Goal: Transaction & Acquisition: Obtain resource

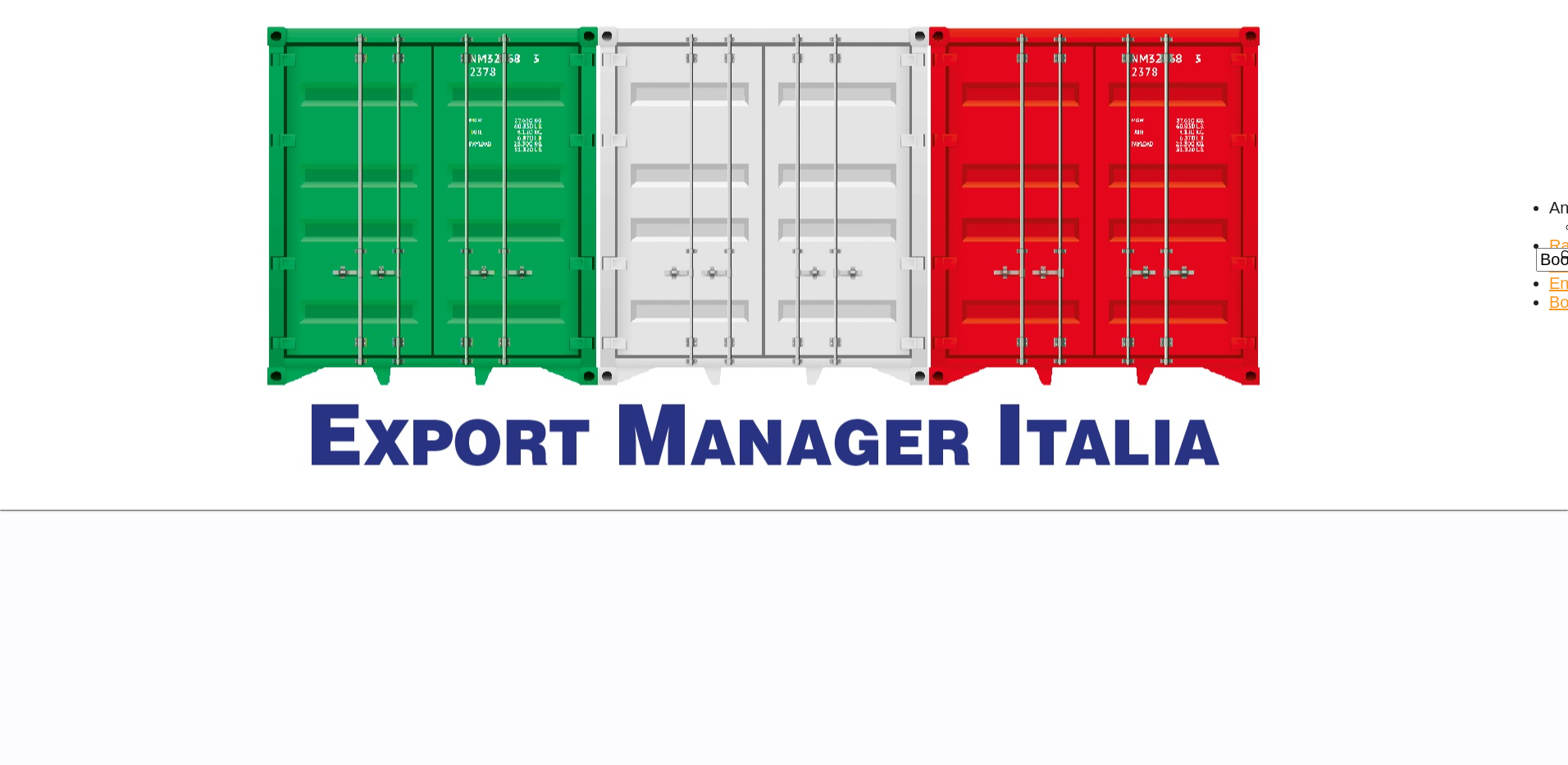
click at [1550, 236] on span "Rate Search" at bounding box center [1575, 255] width 52 height 37
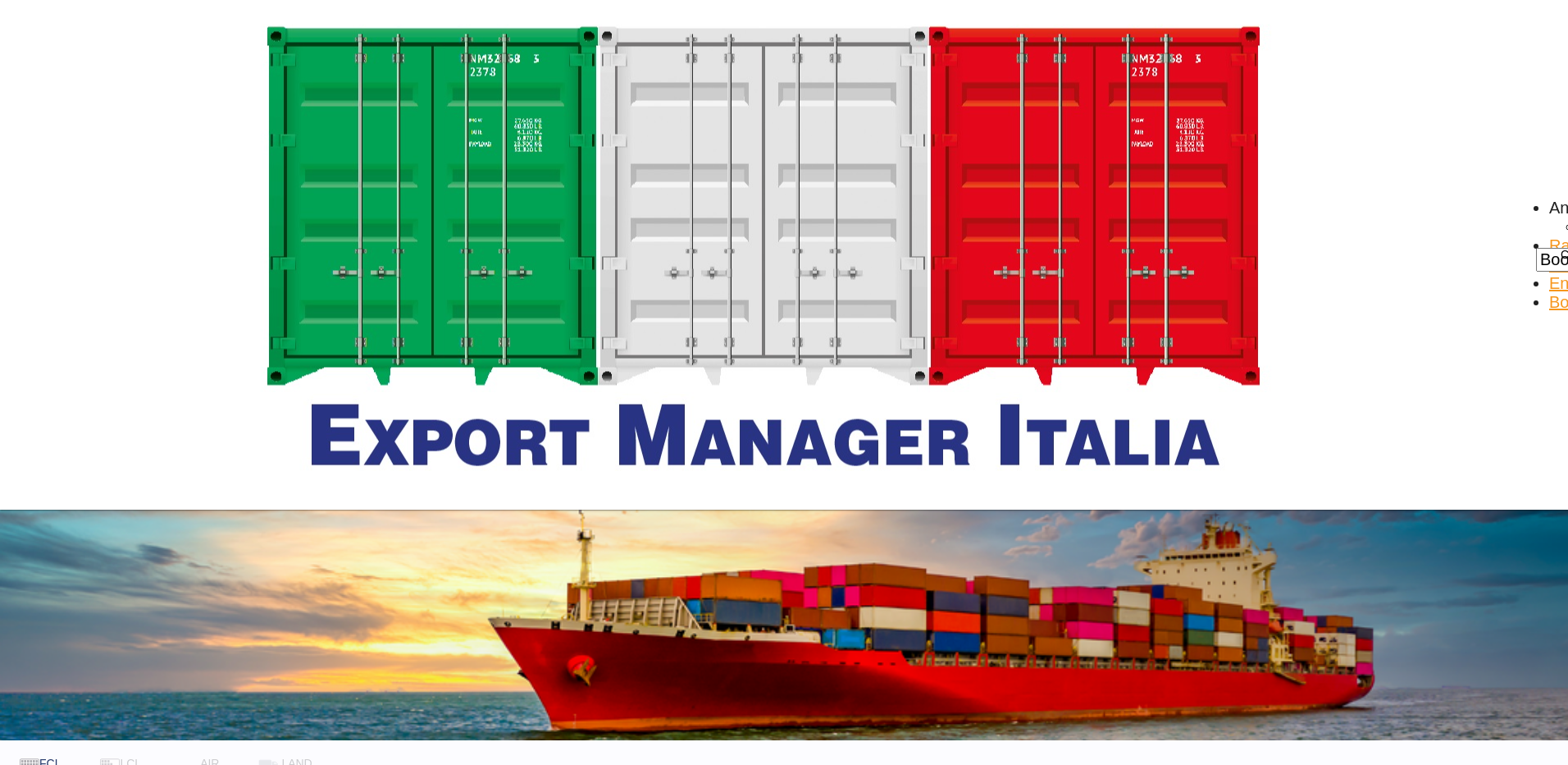
click at [225, 353] on body "Analytics Dashboard Rate Search Enquiries Bookings Analytics" at bounding box center [784, 382] width 1568 height 765
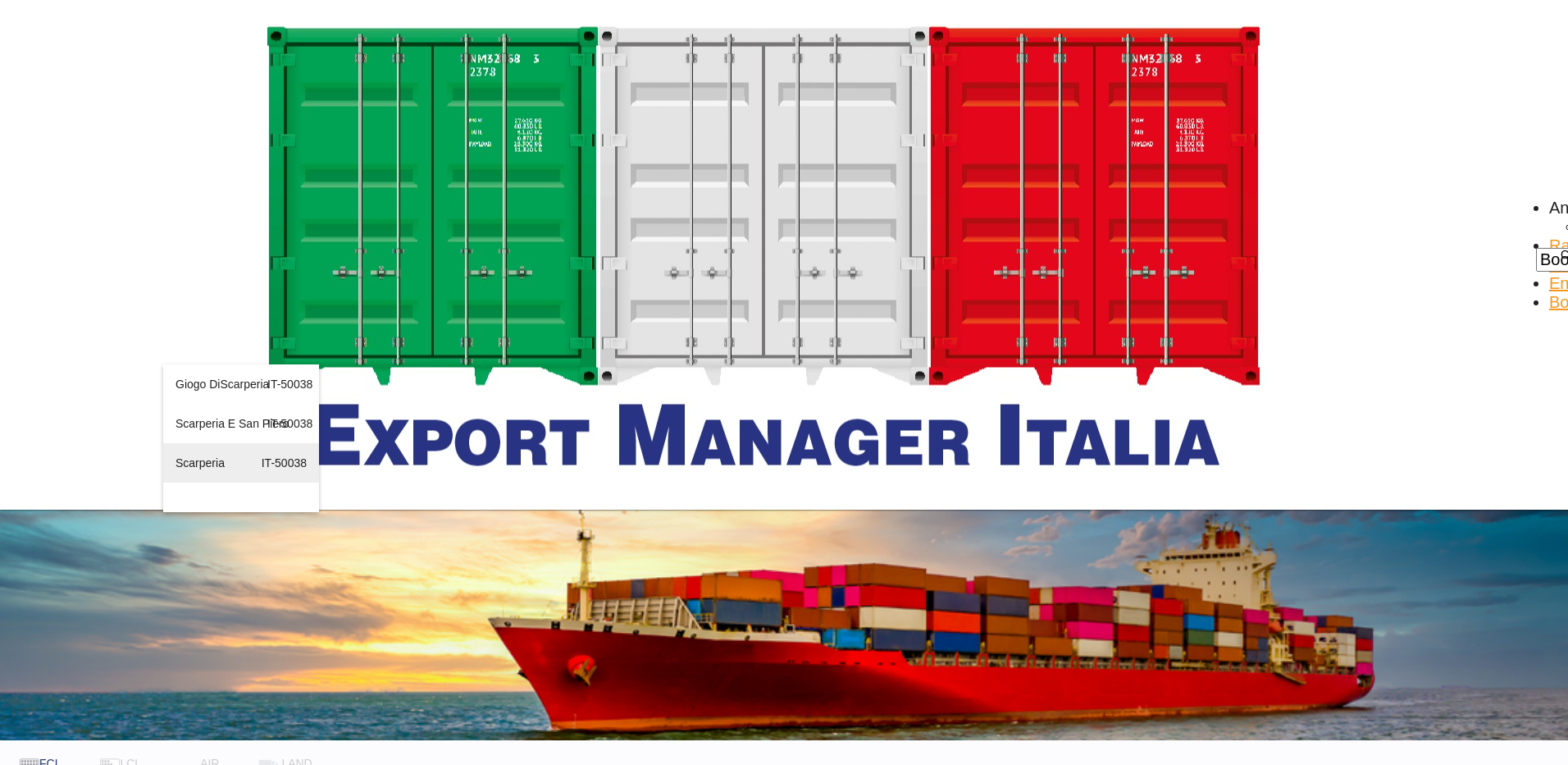
type input "SCARPE"
click at [217, 482] on div "Scarpe ria IT-50038" at bounding box center [241, 462] width 131 height 39
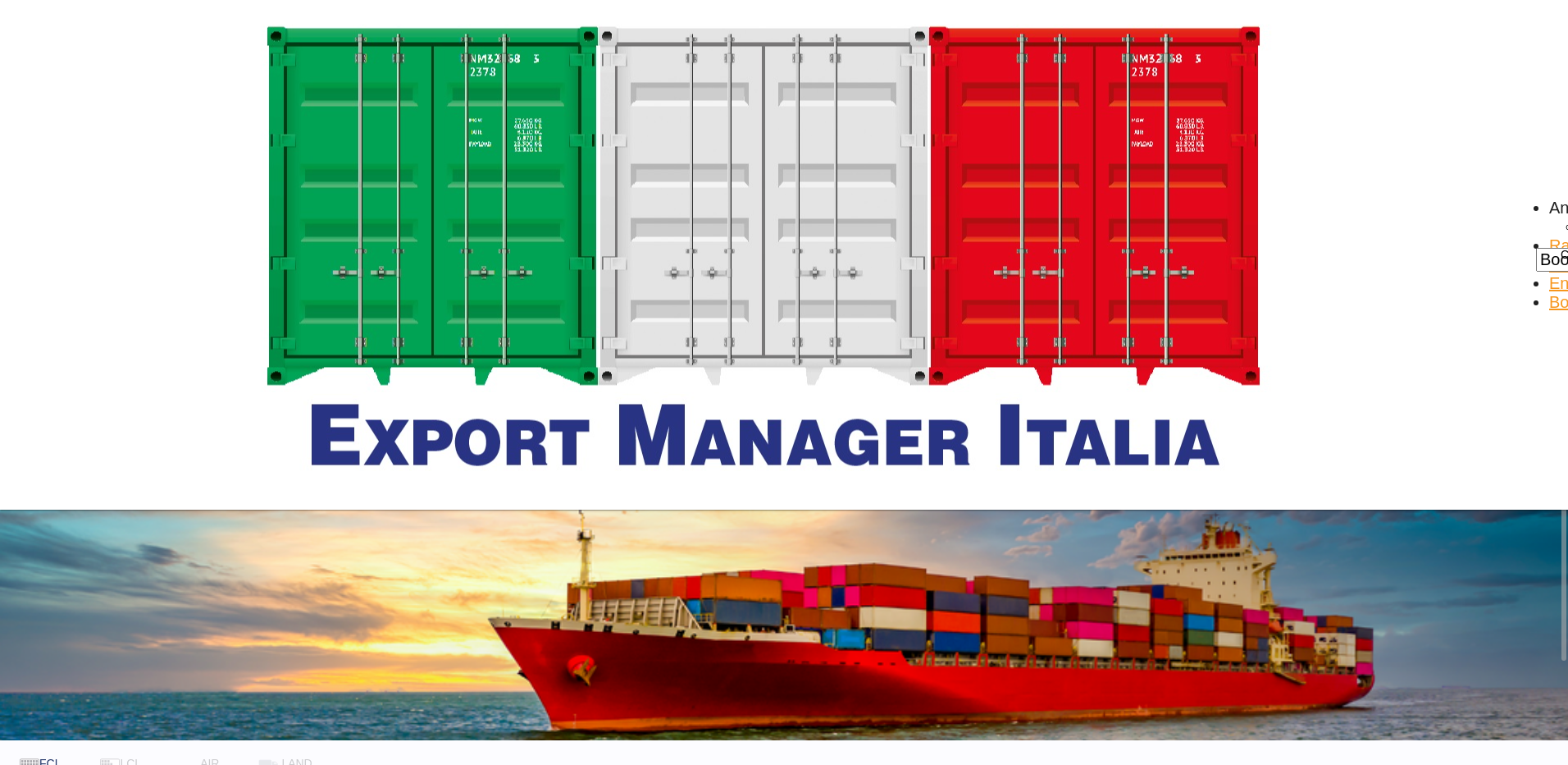
type input "CAT LAI"
click at [760, 389] on div "Cat Lai Viet Nam VNCLI" at bounding box center [803, 403] width 131 height 79
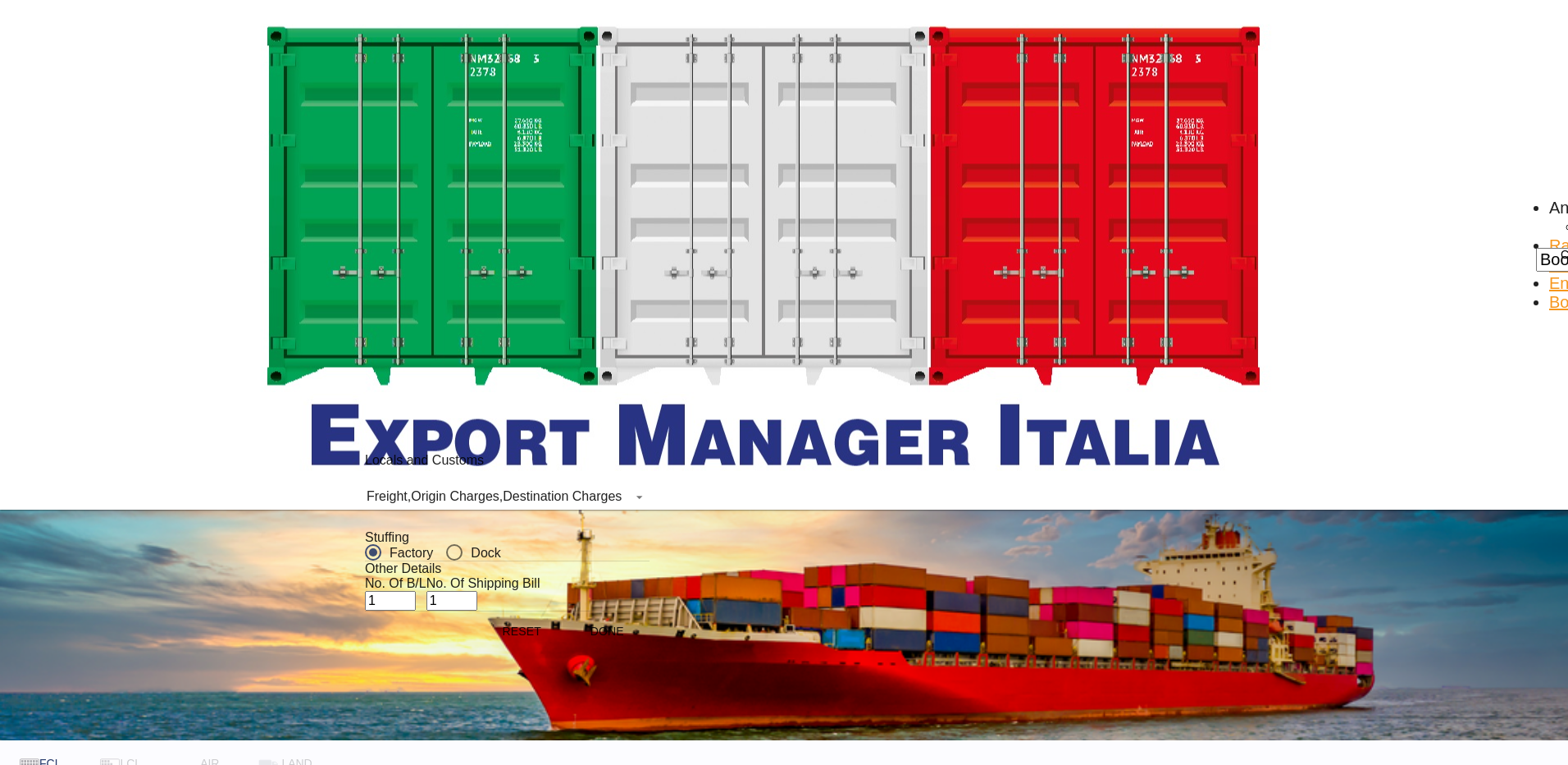
click at [567, 503] on div "Destination Charges" at bounding box center [562, 496] width 119 height 14
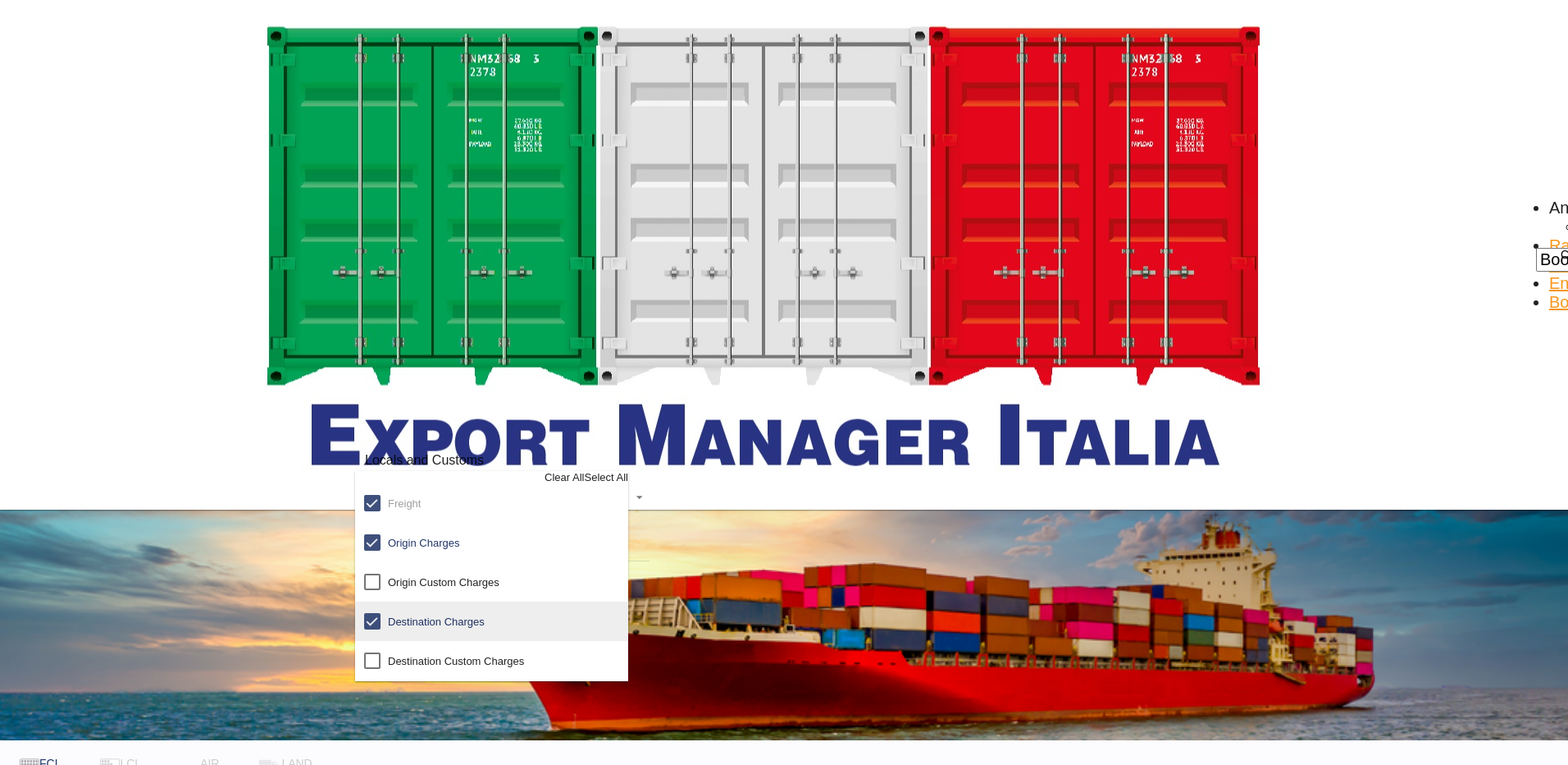
click at [485, 628] on div "Destination Charges" at bounding box center [436, 621] width 97 height 12
click at [525, 692] on div "Done" at bounding box center [491, 686] width 273 height 12
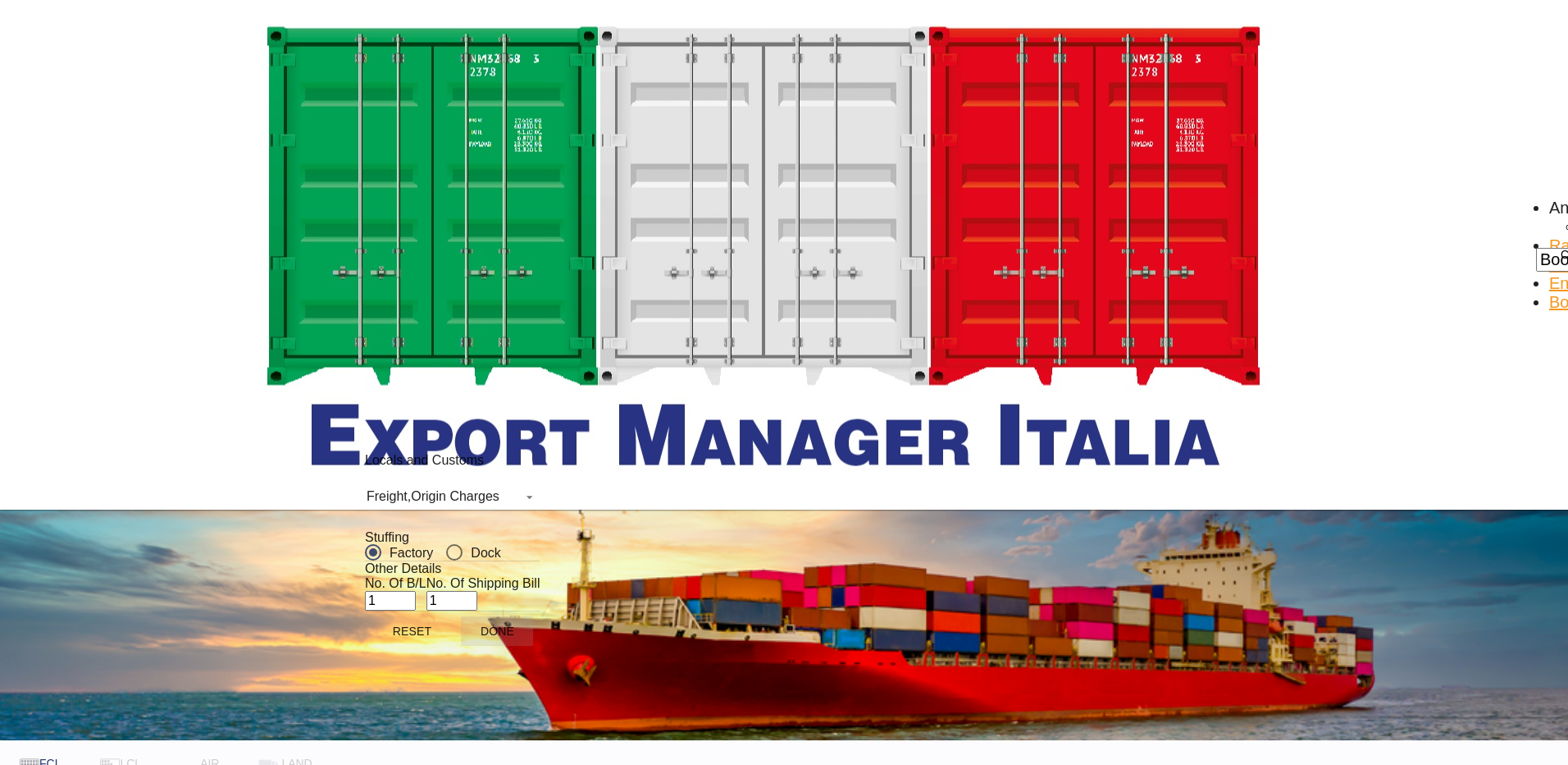
click at [533, 645] on button "Done" at bounding box center [497, 631] width 72 height 29
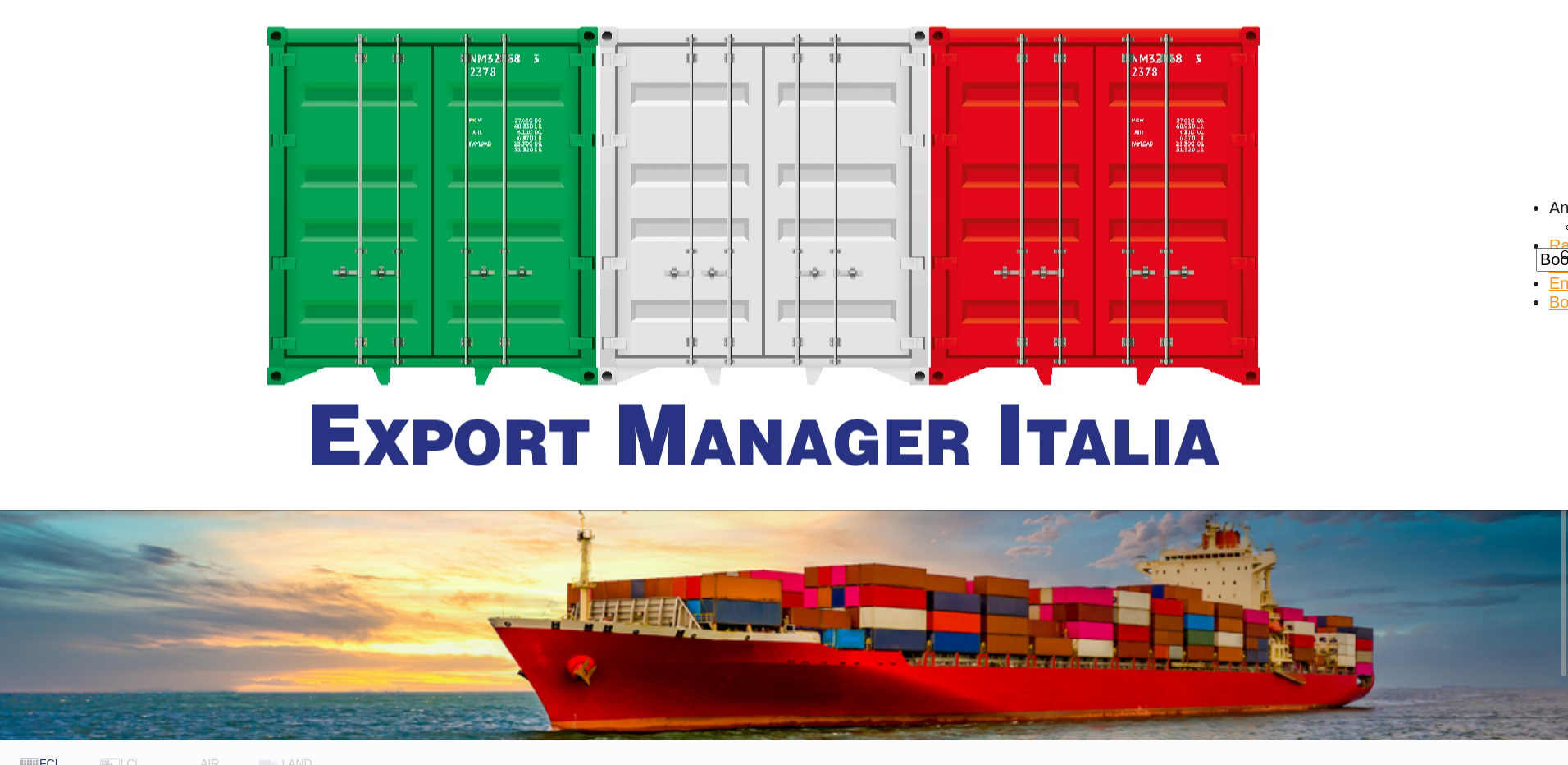
type input "Scarperia to VNCLI / [DATE]"
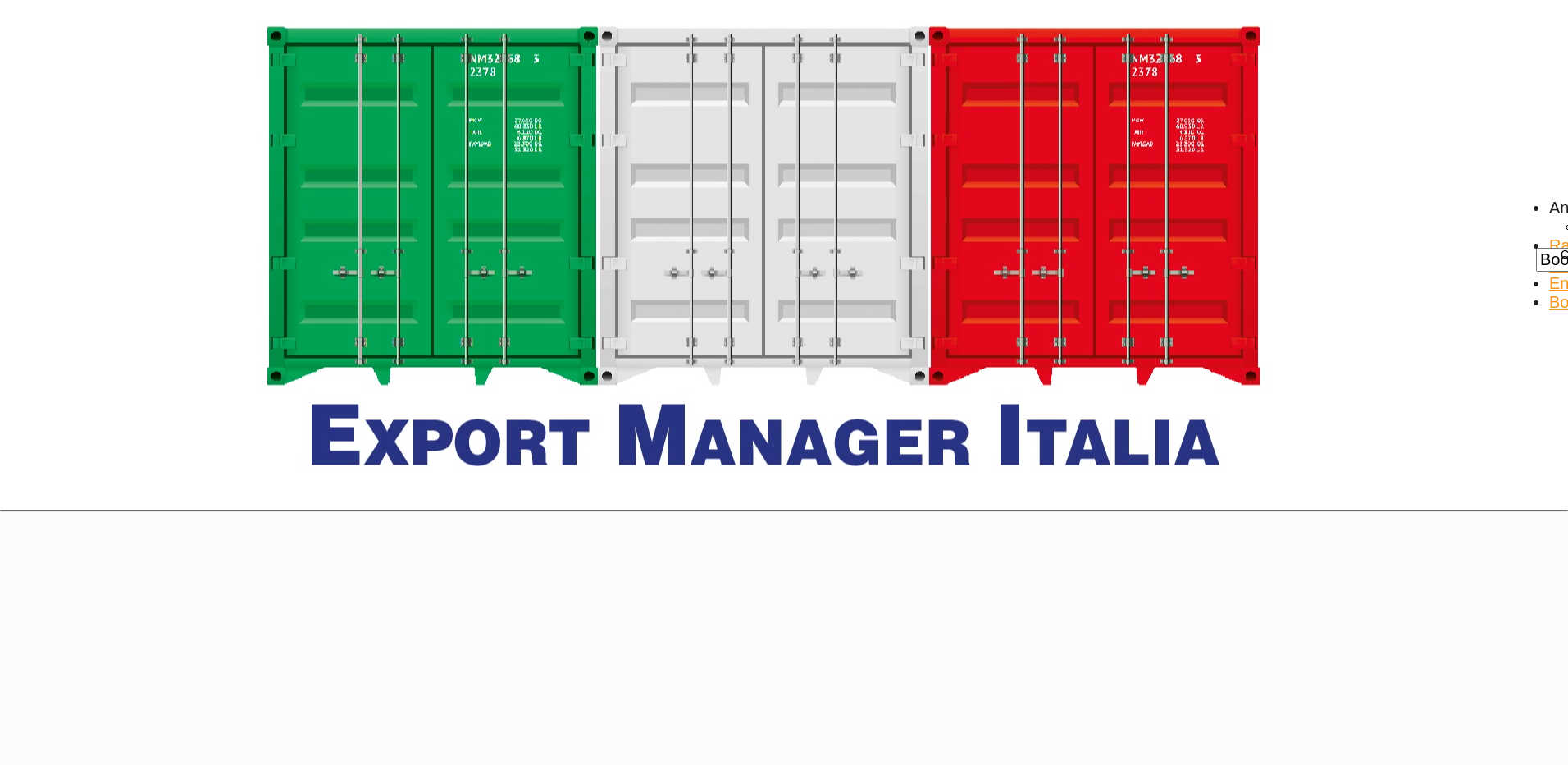
click at [1550, 236] on span "Rate Search" at bounding box center [1575, 255] width 52 height 37
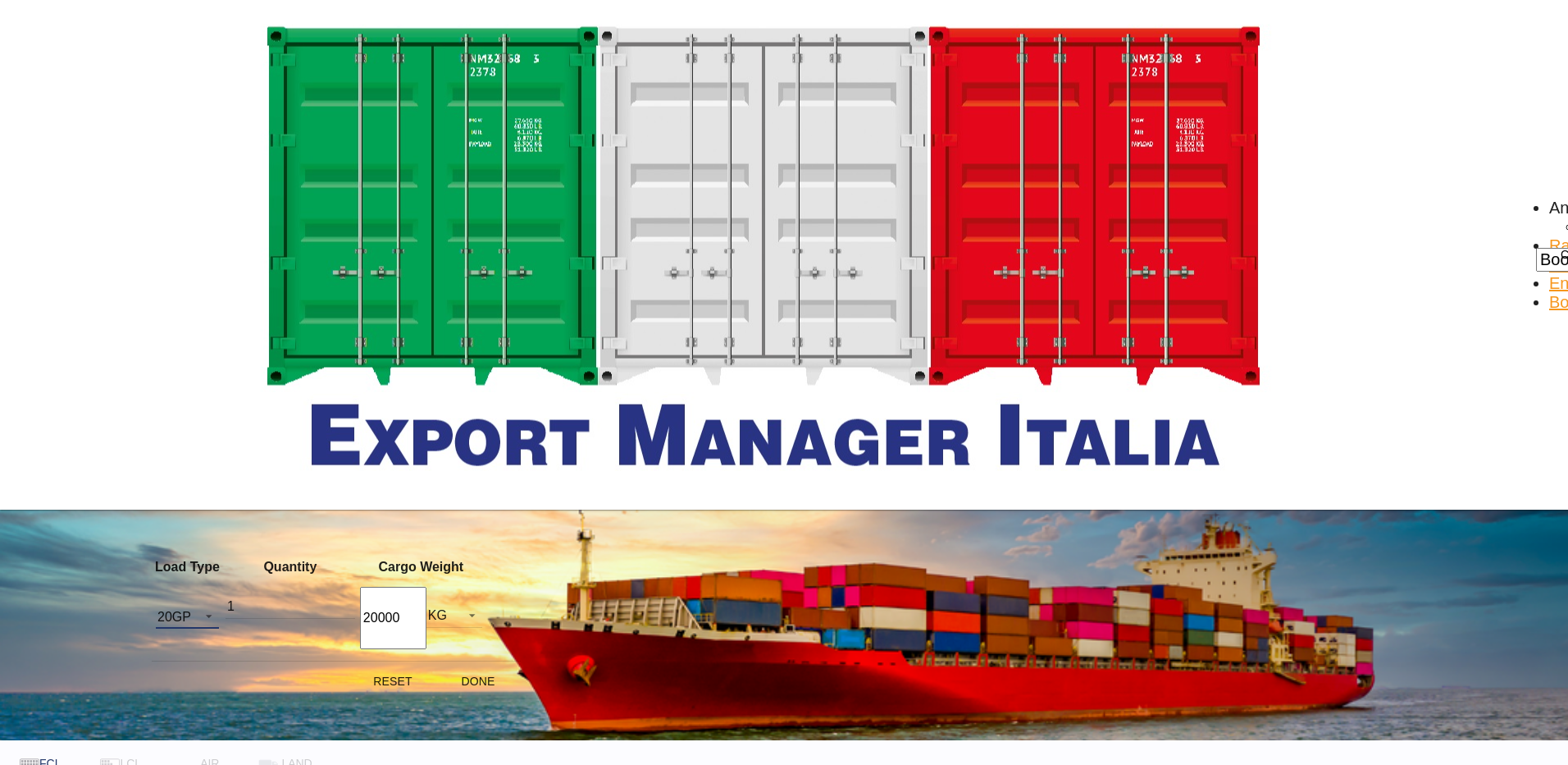
click at [219, 607] on md-select-value "20GP" at bounding box center [187, 615] width 63 height 25
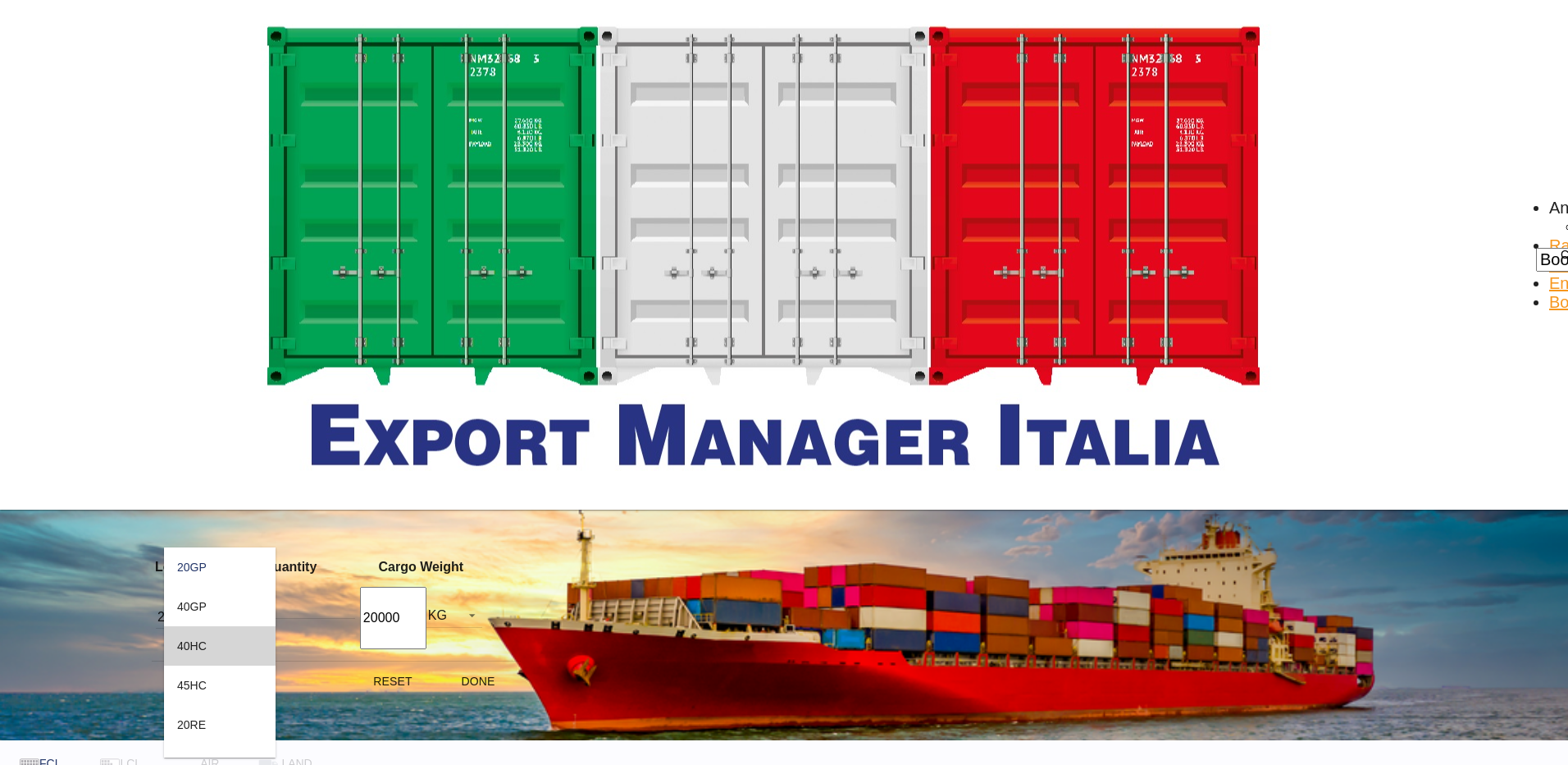
click at [198, 644] on div "40HC" at bounding box center [192, 645] width 29 height 13
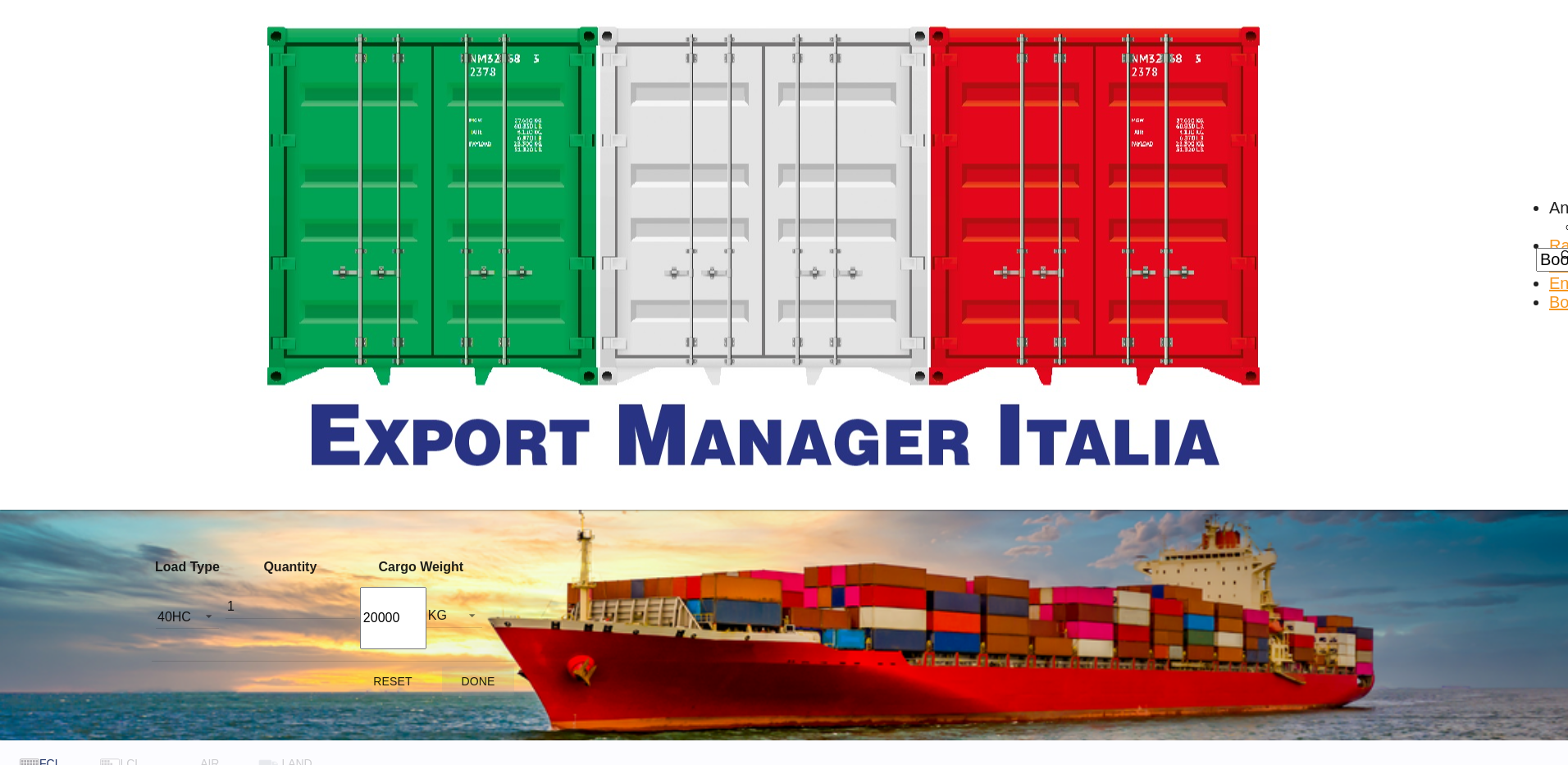
click at [465, 668] on button "Done" at bounding box center [477, 681] width 72 height 29
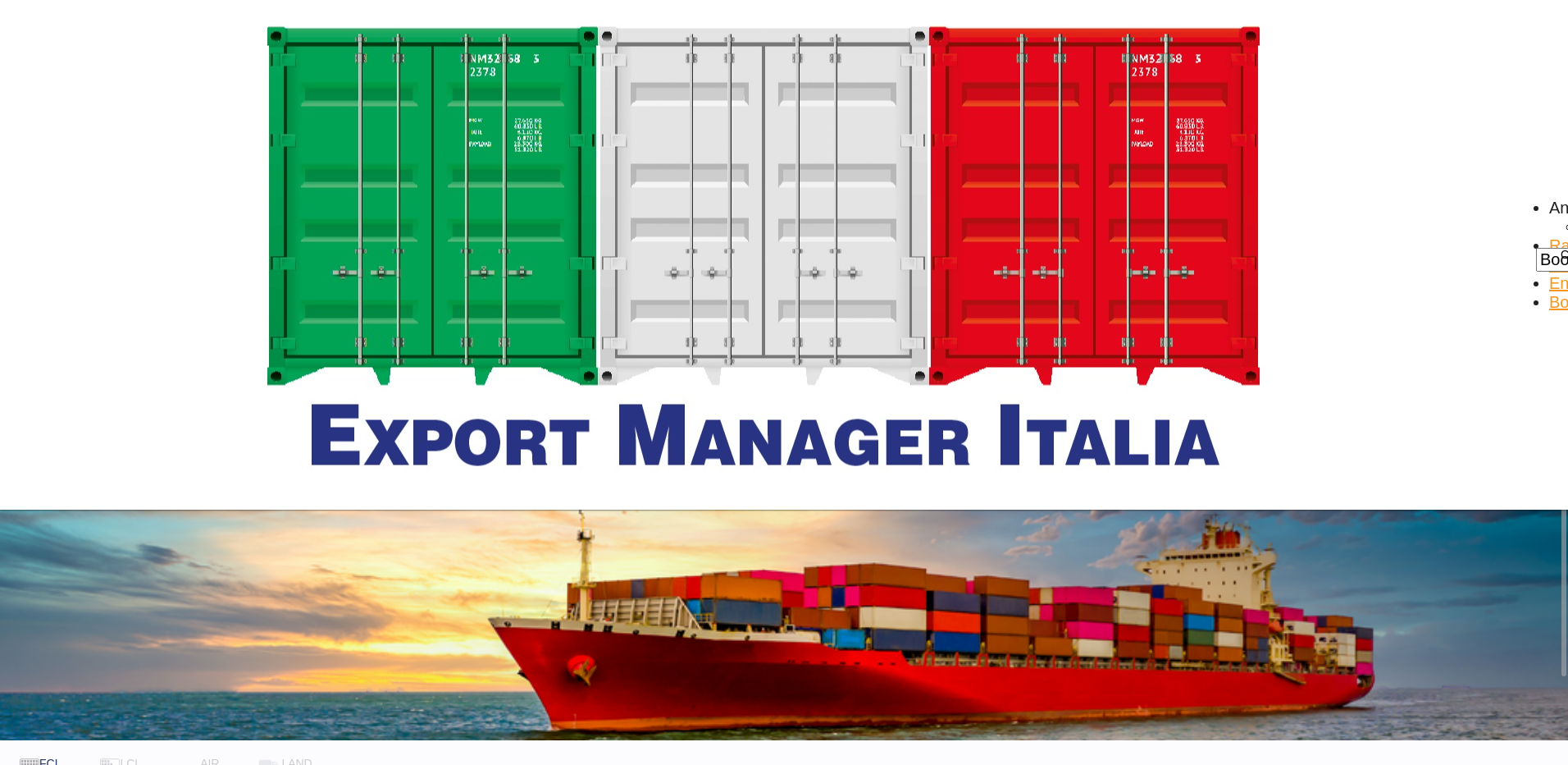
type input "Scarperia to VNCLI / [DATE]"
